Goal: Task Accomplishment & Management: Use online tool/utility

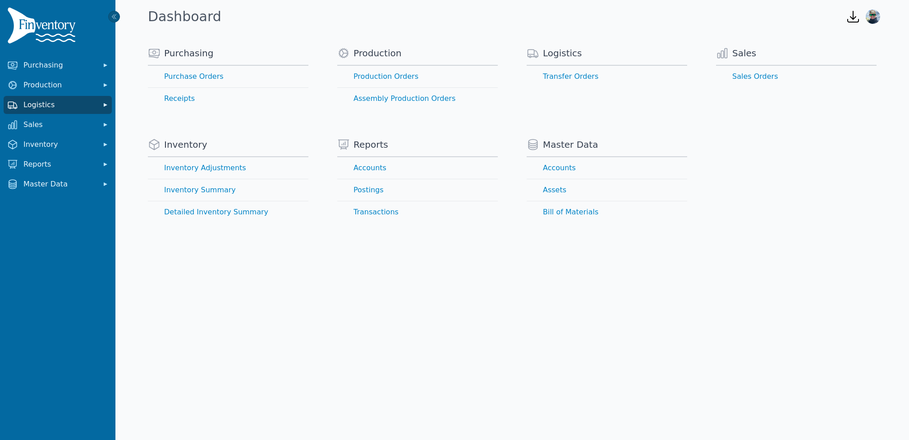
click at [68, 110] on span "Logistics" at bounding box center [59, 105] width 72 height 11
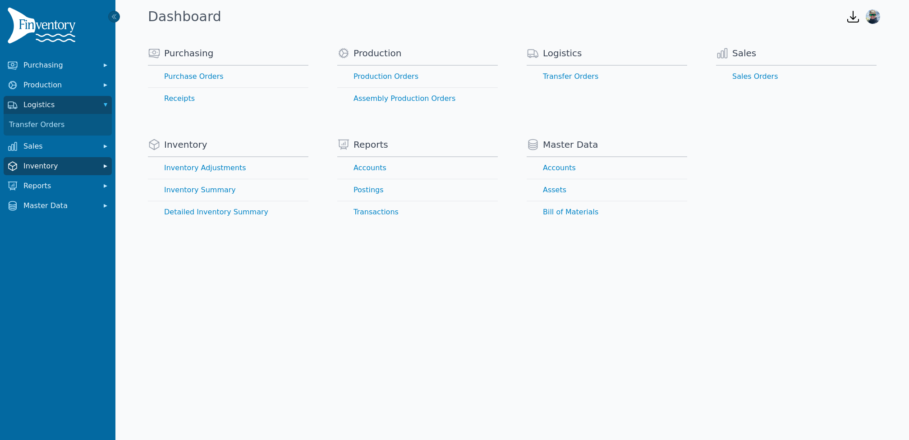
click at [55, 170] on span "Inventory" at bounding box center [59, 166] width 72 height 11
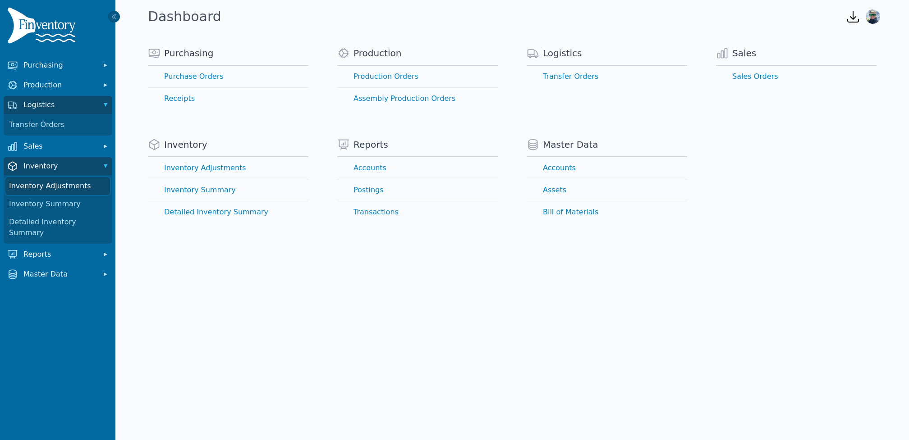
click at [55, 189] on link "Inventory Adjustments" at bounding box center [57, 186] width 105 height 18
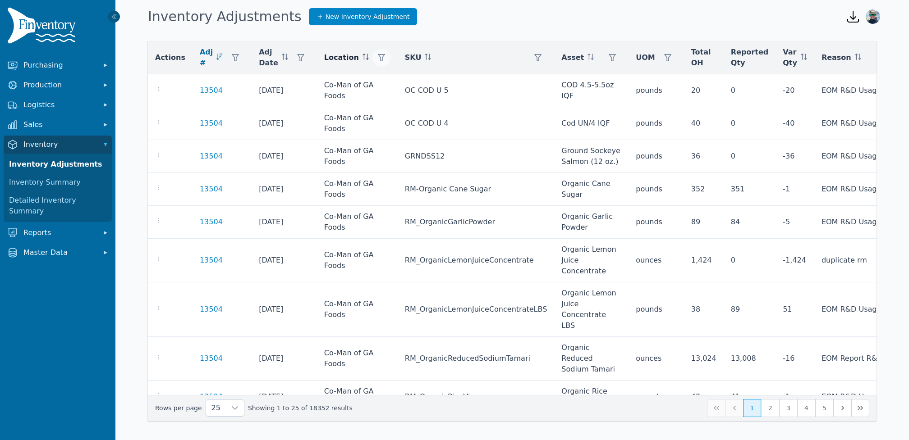
click at [378, 58] on icon "button" at bounding box center [381, 57] width 7 height 7
click at [399, 83] on div "Any" at bounding box center [411, 82] width 78 height 18
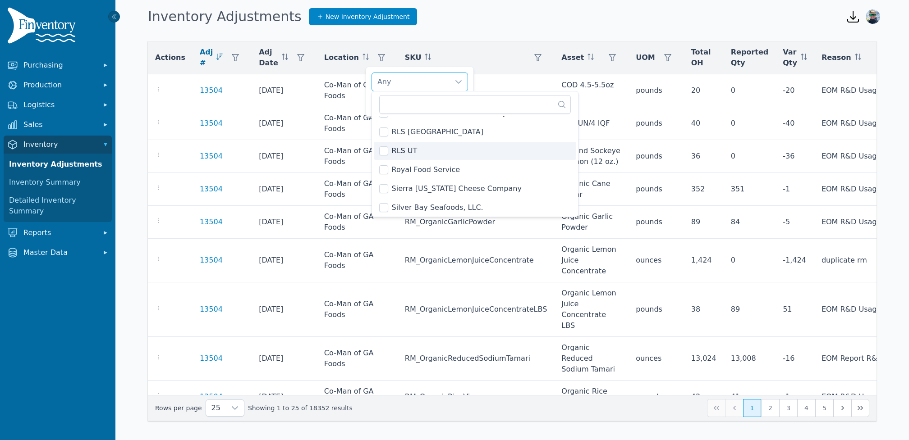
scroll to position [1384, 0]
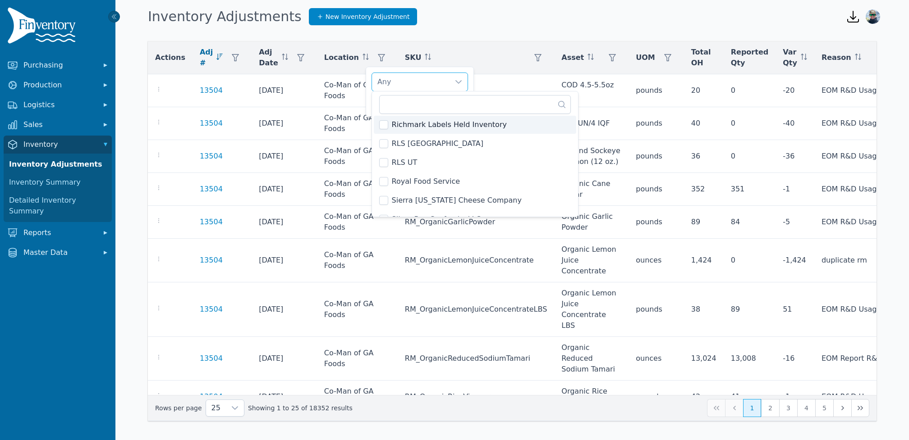
click at [404, 86] on div "Any" at bounding box center [411, 82] width 78 height 18
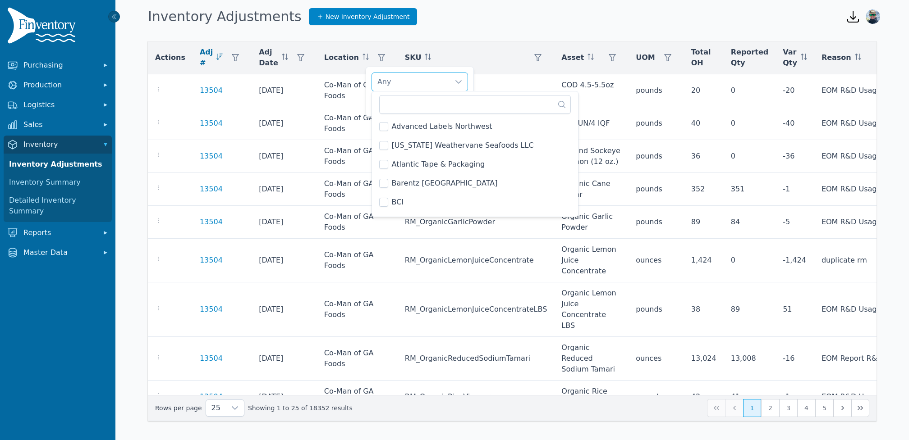
scroll to position [1282, 0]
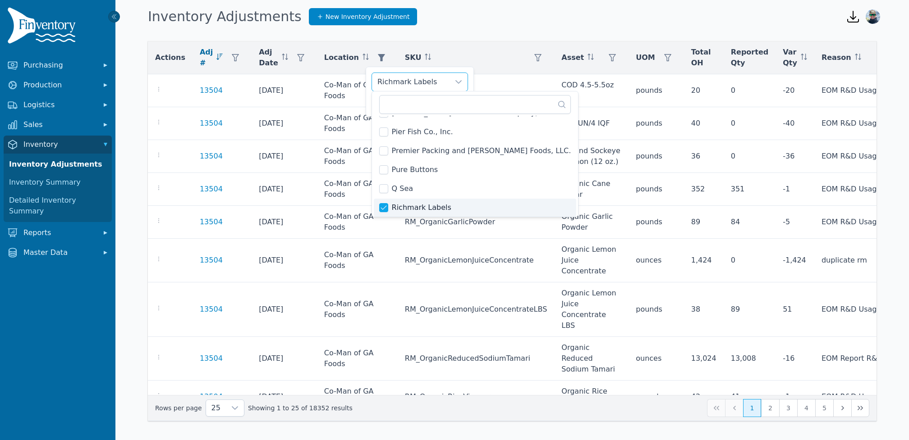
click at [458, 87] on div at bounding box center [458, 82] width 18 height 18
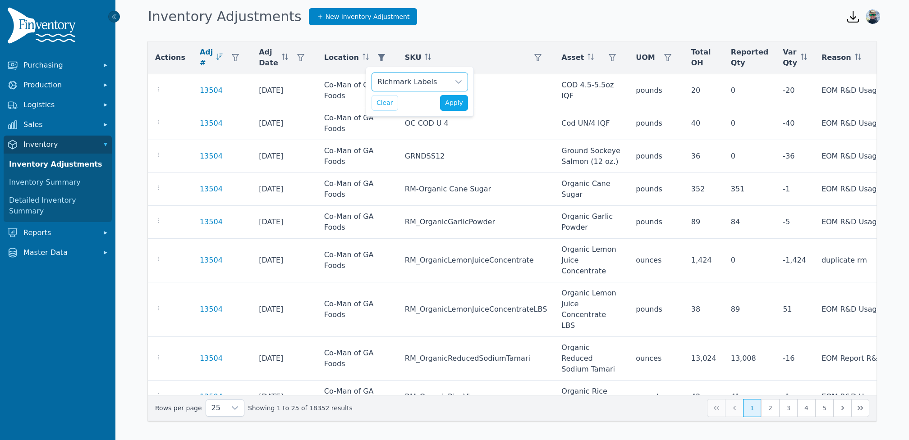
click at [424, 81] on div "Richmark Labels" at bounding box center [411, 82] width 78 height 18
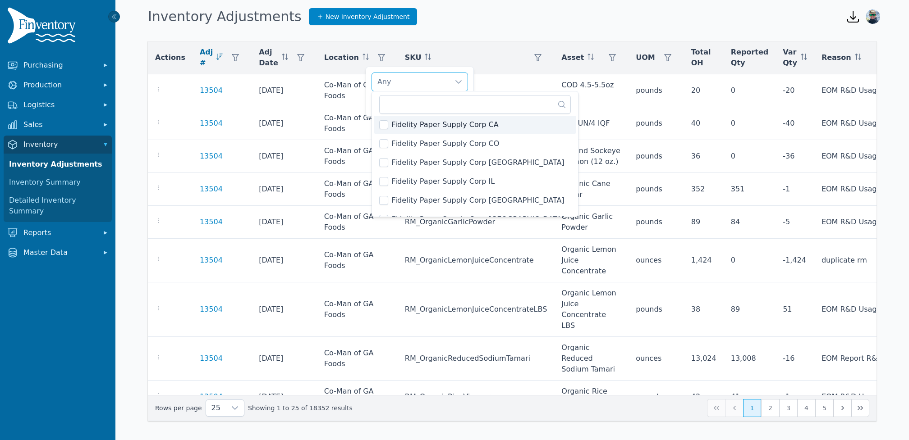
scroll to position [506, 0]
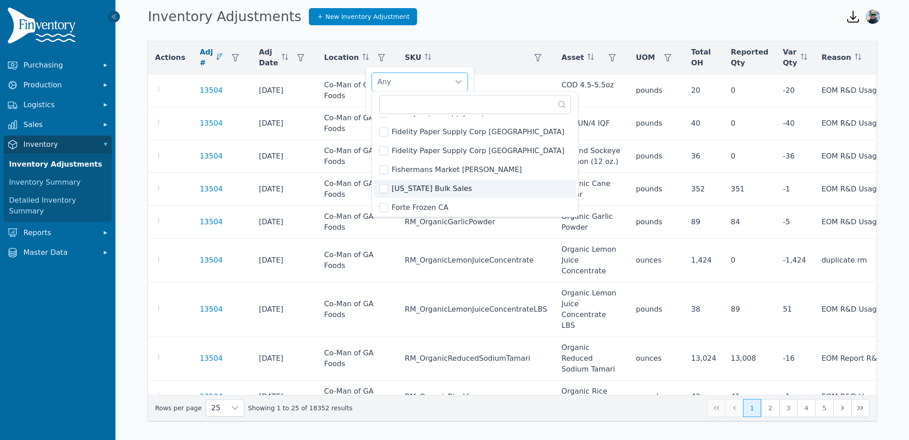
click at [389, 203] on li "Forte Frozen CA" at bounding box center [475, 208] width 203 height 18
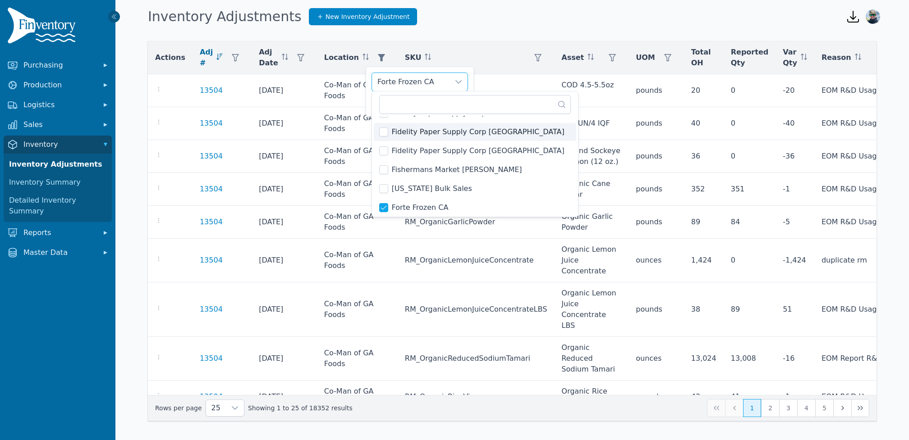
click at [453, 29] on div "Actions Adj # Adj Date Location SKU Asset UOM Total OH Reported Qty Var Qty Rea…" at bounding box center [511, 232] width 793 height 407
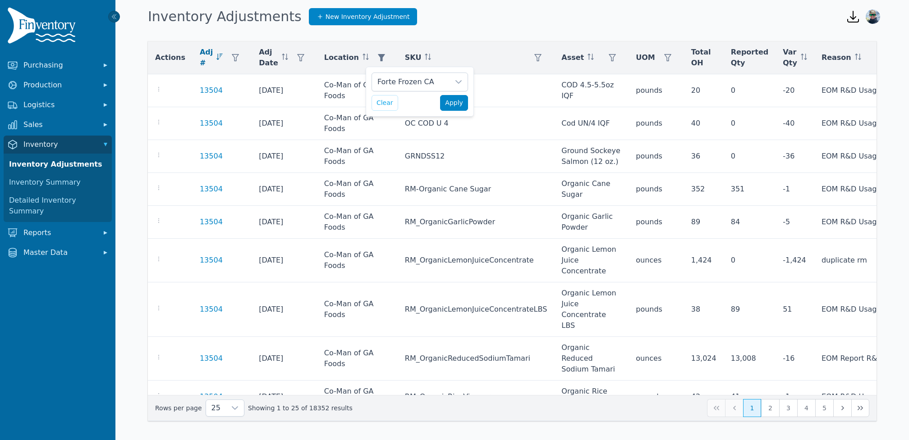
click at [451, 108] on button "Apply" at bounding box center [454, 103] width 28 height 16
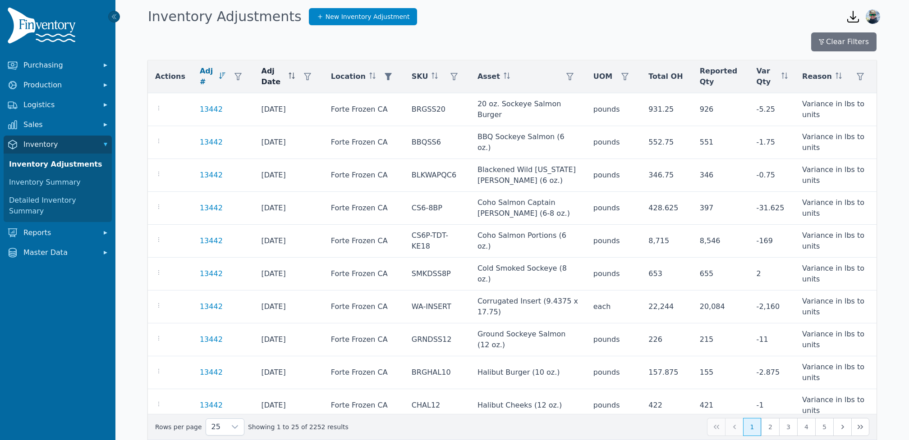
click at [286, 75] on div "Adj Date" at bounding box center [288, 77] width 55 height 22
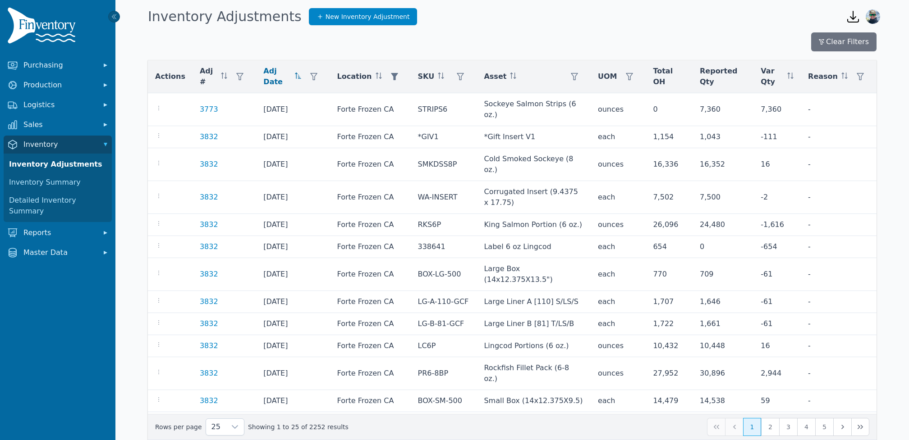
click at [289, 75] on div "Adj Date" at bounding box center [292, 77] width 59 height 22
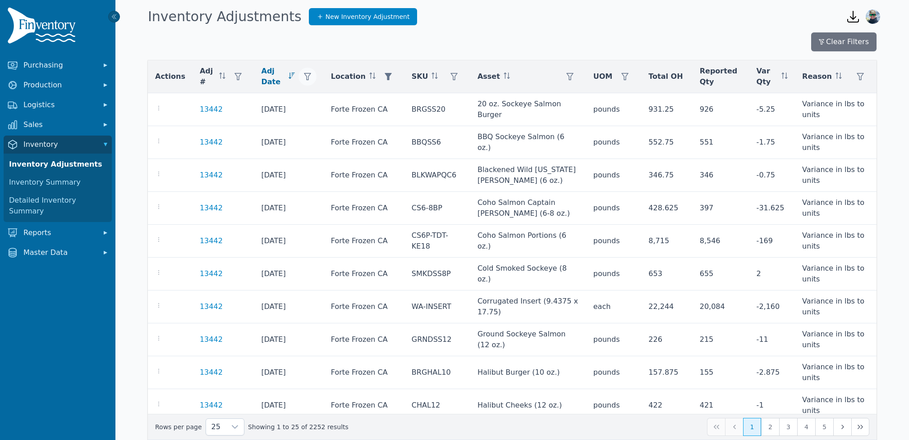
click at [309, 76] on icon "button" at bounding box center [307, 76] width 7 height 7
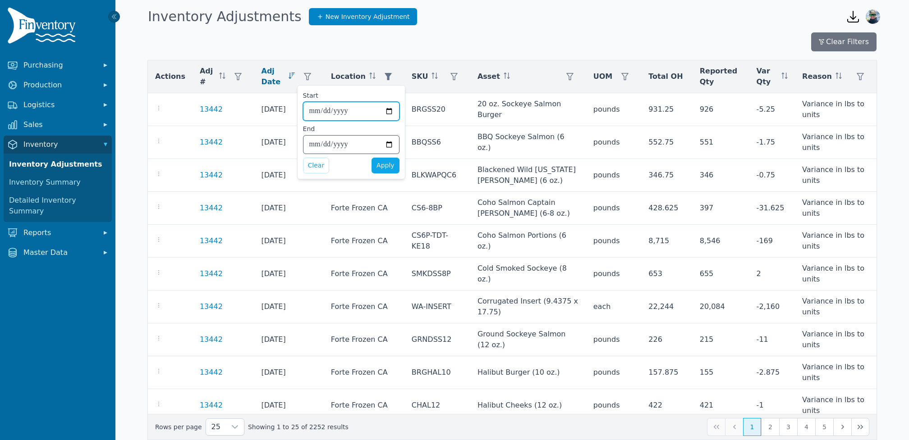
click at [390, 110] on input "Start" at bounding box center [351, 111] width 96 height 18
type input "**********"
click at [389, 145] on input "End" at bounding box center [351, 145] width 96 height 18
type input "**********"
click at [381, 166] on span "Apply" at bounding box center [385, 165] width 18 height 9
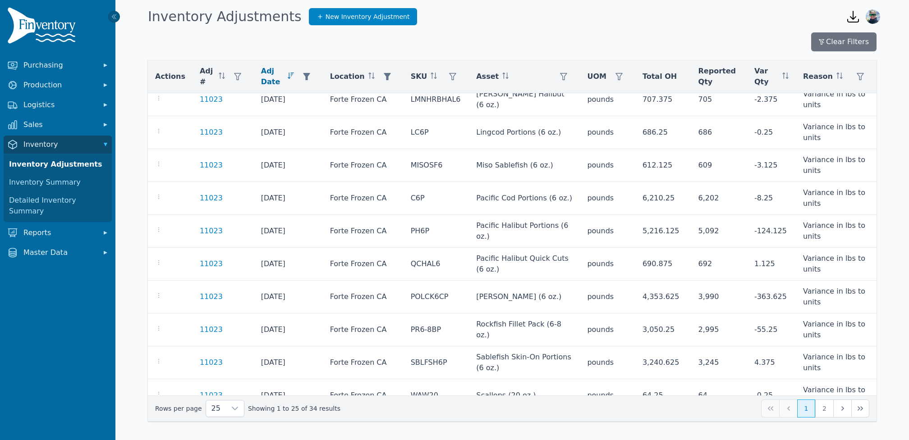
scroll to position [516, 0]
click at [827, 413] on button "2" at bounding box center [824, 409] width 18 height 18
